Goal: Transaction & Acquisition: Download file/media

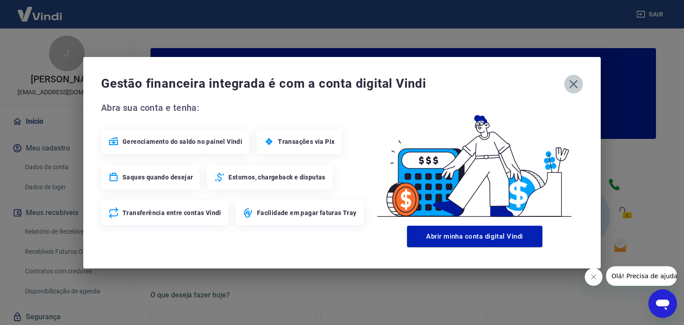
click at [575, 89] on icon "button" at bounding box center [573, 84] width 14 height 14
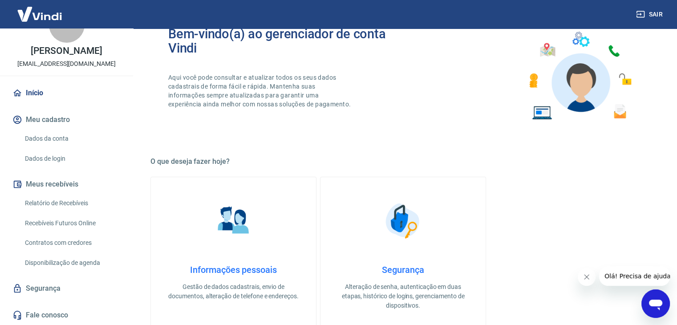
scroll to position [38, 0]
click at [54, 202] on link "Relatório de Recebíveis" at bounding box center [71, 203] width 101 height 18
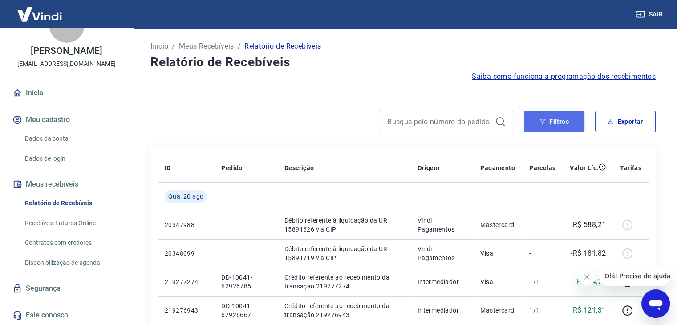
click at [547, 125] on button "Filtros" at bounding box center [554, 121] width 61 height 21
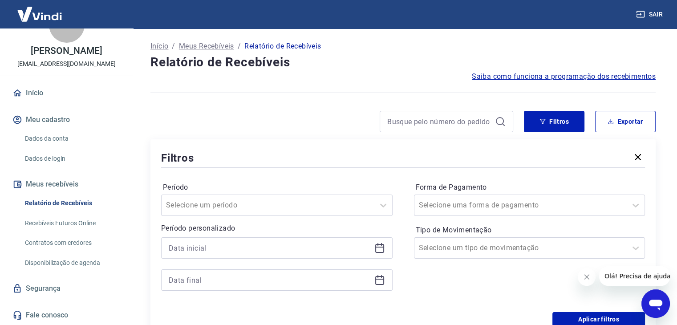
click at [379, 246] on icon at bounding box center [379, 248] width 11 height 11
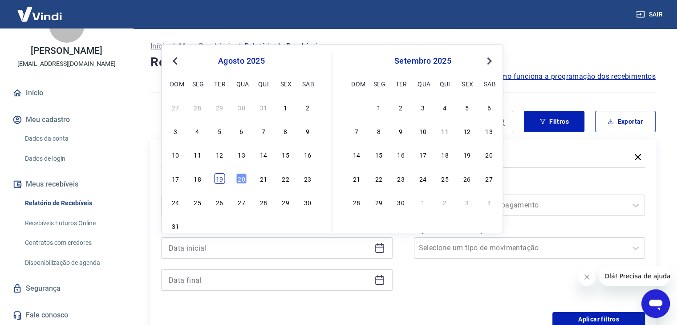
click at [218, 177] on div "19" at bounding box center [219, 178] width 11 height 11
type input "[DATE]"
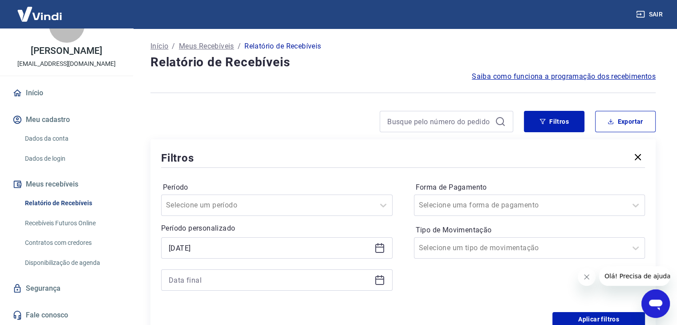
click at [379, 278] on icon at bounding box center [379, 280] width 11 height 11
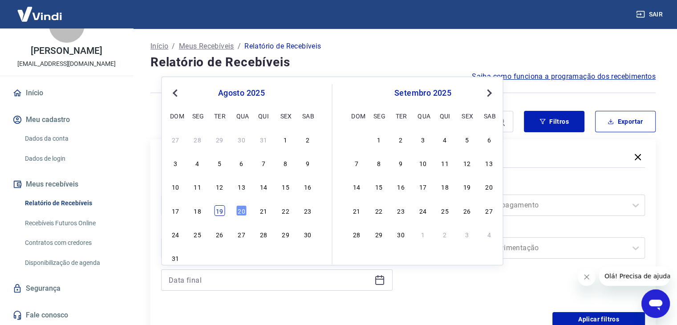
click at [219, 210] on div "19" at bounding box center [219, 210] width 11 height 11
type input "[DATE]"
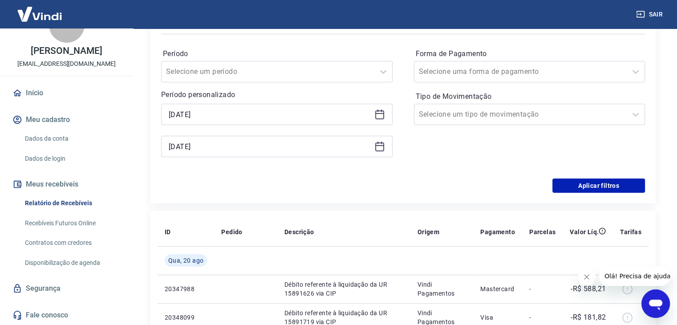
scroll to position [178, 0]
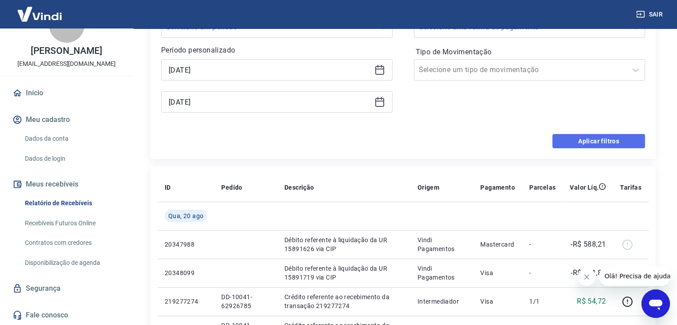
click at [591, 139] on button "Aplicar filtros" at bounding box center [598, 141] width 93 height 14
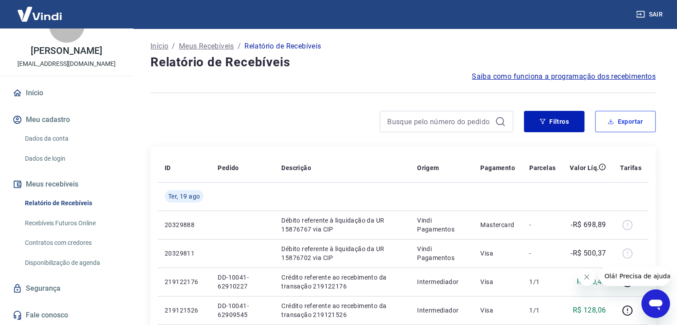
click at [609, 125] on button "Exportar" at bounding box center [625, 121] width 61 height 21
type input "[DATE]"
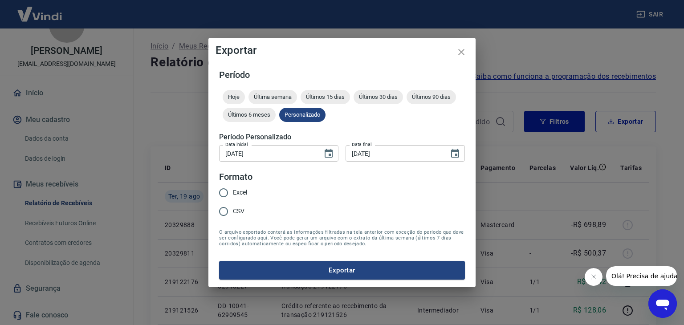
click at [237, 191] on span "Excel" at bounding box center [240, 192] width 14 height 9
click at [233, 191] on input "Excel" at bounding box center [223, 192] width 19 height 19
radio input "true"
click at [270, 264] on button "Exportar" at bounding box center [342, 270] width 246 height 19
